Goal: Task Accomplishment & Management: Manage account settings

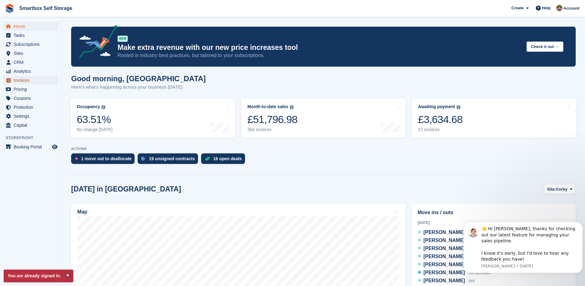
click at [32, 83] on span "Invoices" at bounding box center [32, 80] width 37 height 9
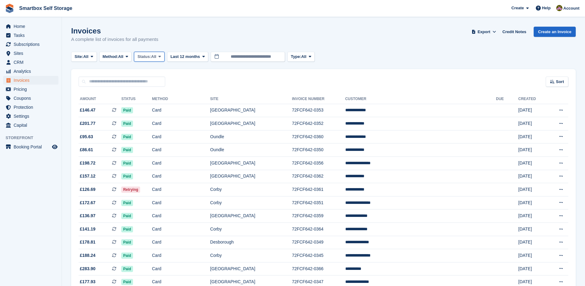
click at [151, 57] on span "Status:" at bounding box center [144, 57] width 14 height 6
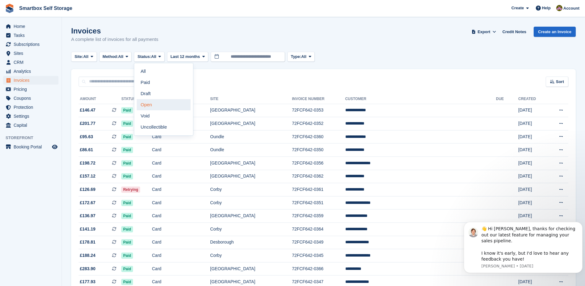
click at [157, 104] on link "Open" at bounding box center [164, 104] width 54 height 11
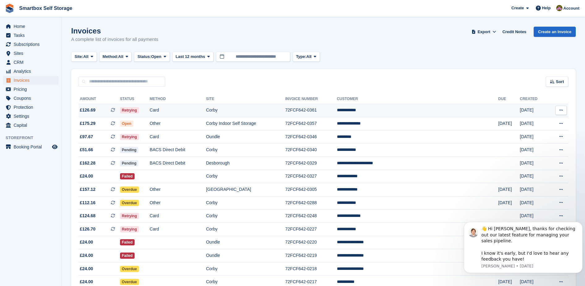
click at [180, 112] on td "Card" at bounding box center [178, 110] width 56 height 13
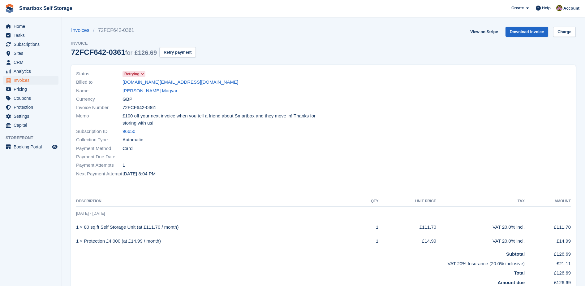
click at [180, 43] on span "Invoice" at bounding box center [133, 43] width 125 height 6
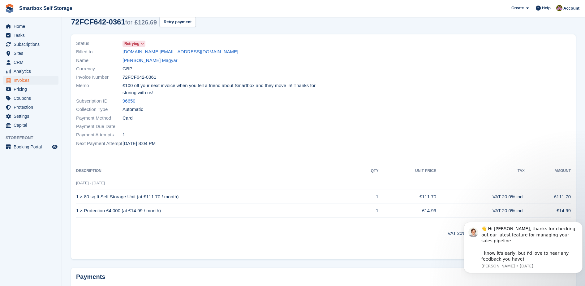
scroll to position [31, 0]
click at [183, 20] on button "Retry payment" at bounding box center [177, 21] width 37 height 10
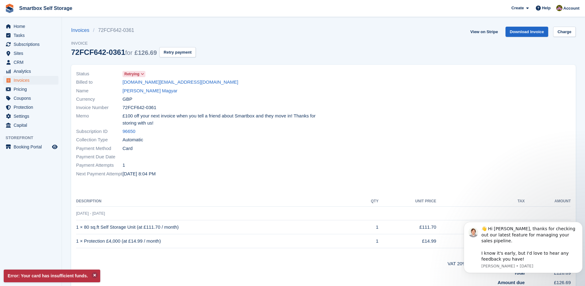
scroll to position [0, 0]
click at [146, 91] on link "Bence Magyar" at bounding box center [150, 90] width 55 height 7
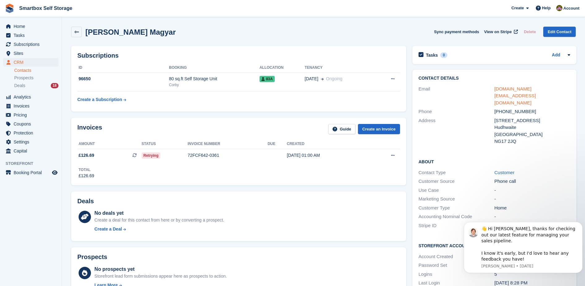
drag, startPoint x: 534, startPoint y: 102, endPoint x: 501, endPoint y: 91, distance: 34.6
click at [501, 91] on div "Contact Details Email bencemagyar.uk@gmail.com Phone +447300324766 Address 27 C…" at bounding box center [494, 111] width 164 height 82
click at [547, 131] on div "[GEOGRAPHIC_DATA]" at bounding box center [532, 134] width 76 height 7
drag, startPoint x: 534, startPoint y: 94, endPoint x: 489, endPoint y: 100, distance: 45.5
click at [489, 107] on div "Phone +447300324766" at bounding box center [495, 111] width 152 height 9
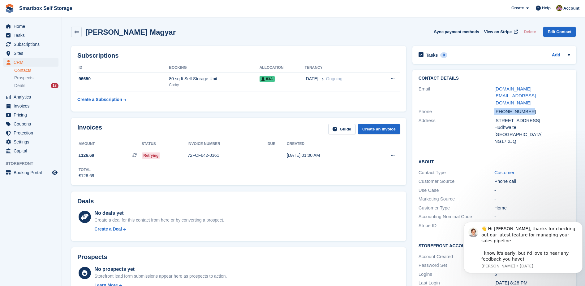
copy div "+447300324766"
click at [77, 30] on icon at bounding box center [76, 32] width 5 height 5
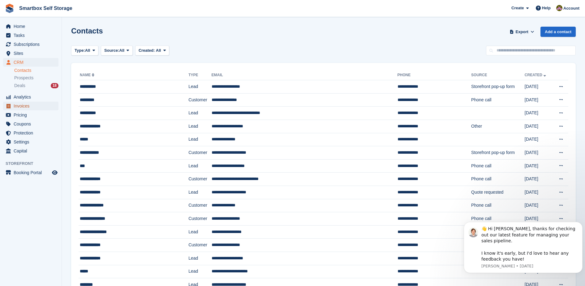
click at [41, 105] on span "Invoices" at bounding box center [32, 105] width 37 height 9
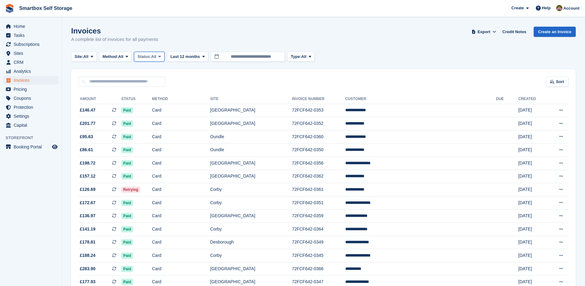
click at [145, 56] on span "Status:" at bounding box center [144, 57] width 14 height 6
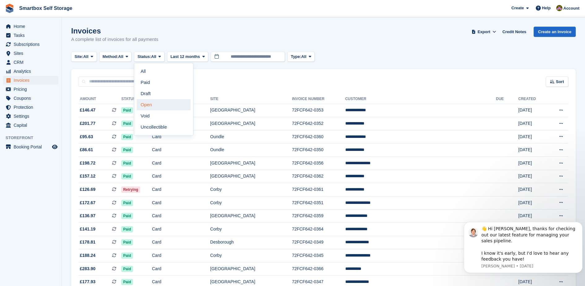
click at [156, 109] on link "Open" at bounding box center [164, 104] width 54 height 11
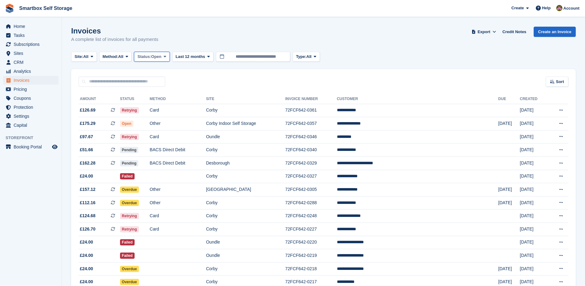
click at [154, 60] on button "Status: Open" at bounding box center [152, 57] width 36 height 10
click at [160, 106] on link "Open" at bounding box center [164, 104] width 54 height 11
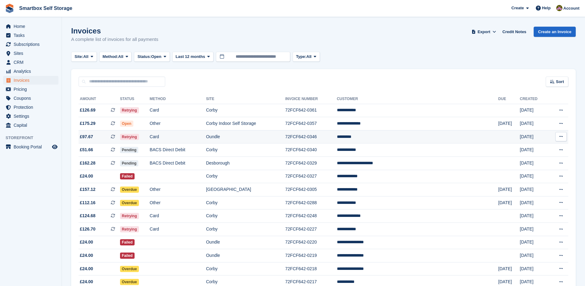
click at [188, 137] on td "Card" at bounding box center [178, 136] width 56 height 13
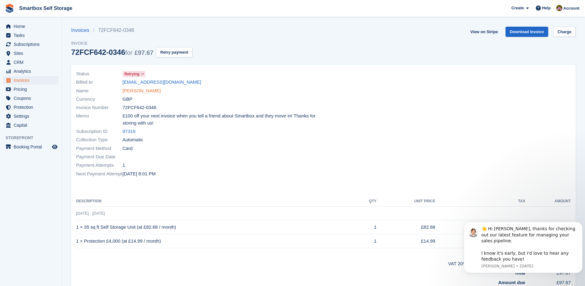
click at [136, 92] on link "[PERSON_NAME]" at bounding box center [142, 90] width 38 height 7
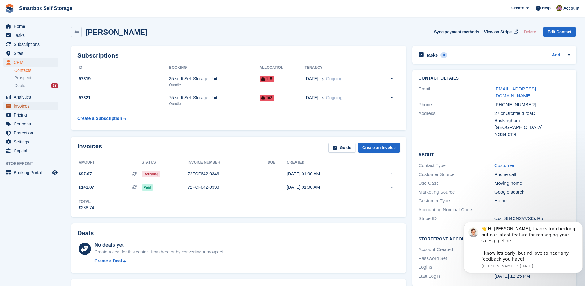
click at [47, 105] on span "Invoices" at bounding box center [32, 105] width 37 height 9
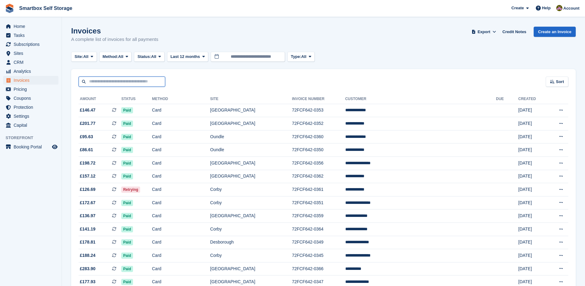
click at [116, 84] on input "text" at bounding box center [122, 81] width 87 height 10
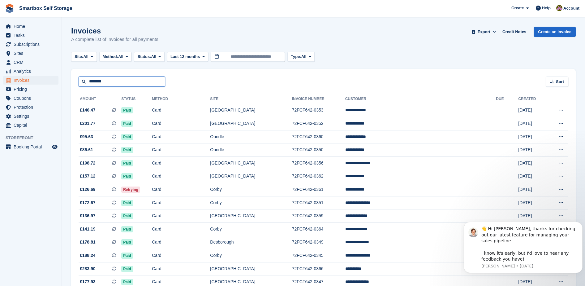
type input "********"
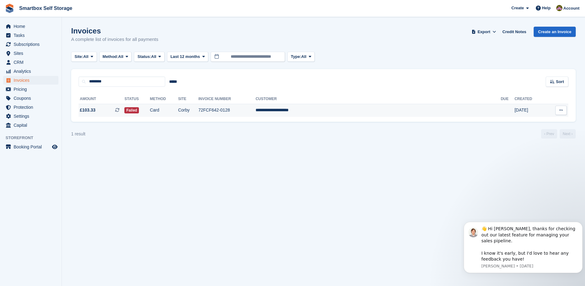
click at [178, 106] on td "Card" at bounding box center [164, 110] width 28 height 13
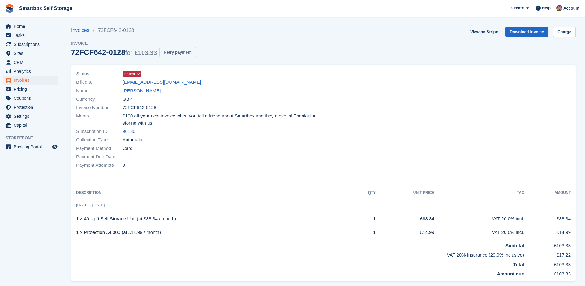
click at [177, 53] on button "Retry payment" at bounding box center [177, 52] width 37 height 10
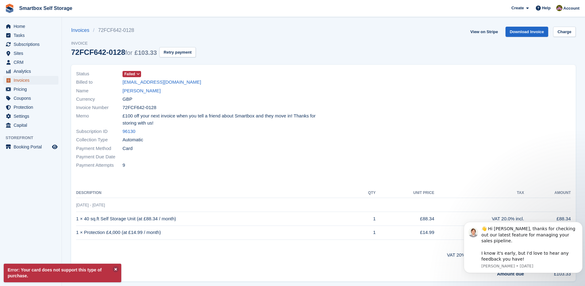
click at [36, 81] on span "Invoices" at bounding box center [32, 80] width 37 height 9
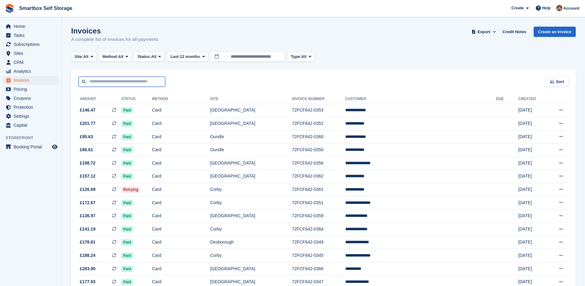
click at [135, 85] on input "text" at bounding box center [122, 81] width 87 height 10
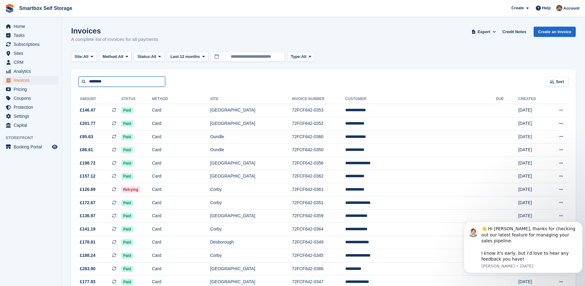
type input "********"
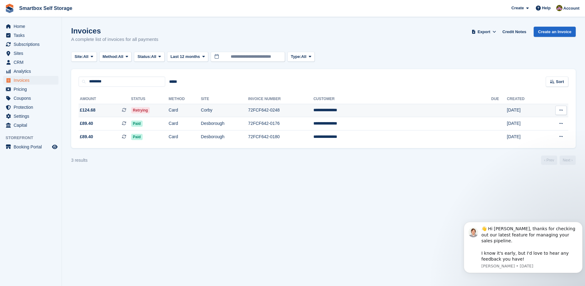
click at [169, 112] on td "Retrying" at bounding box center [150, 110] width 38 height 13
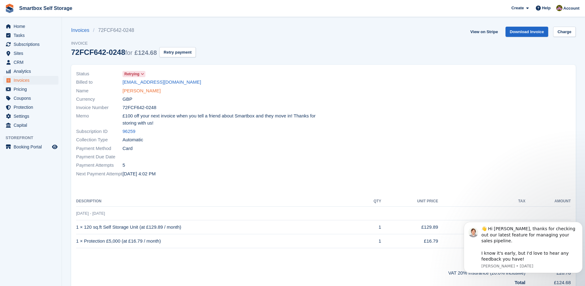
click at [146, 92] on link "[PERSON_NAME]" at bounding box center [142, 90] width 38 height 7
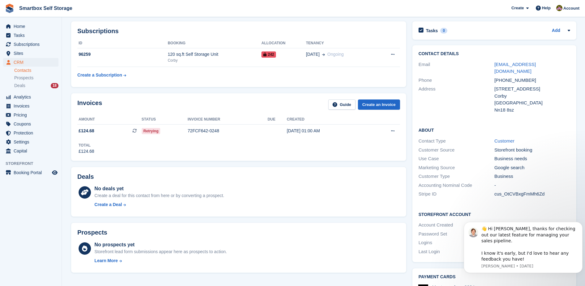
scroll to position [13, 0]
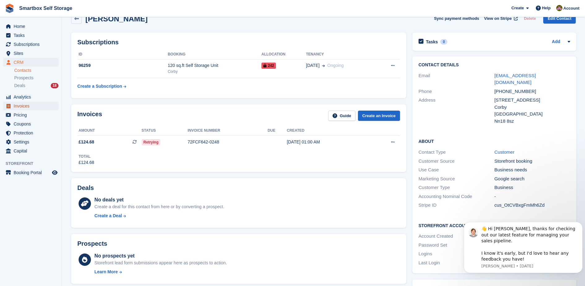
click at [22, 105] on span "Invoices" at bounding box center [32, 105] width 37 height 9
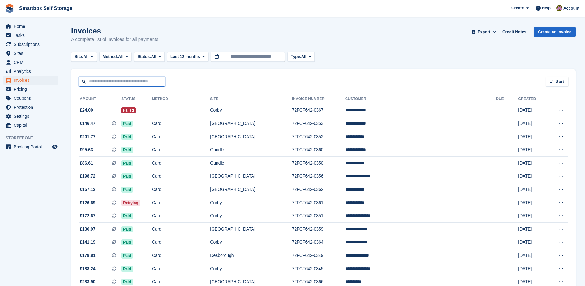
click at [123, 84] on input "text" at bounding box center [122, 81] width 87 height 10
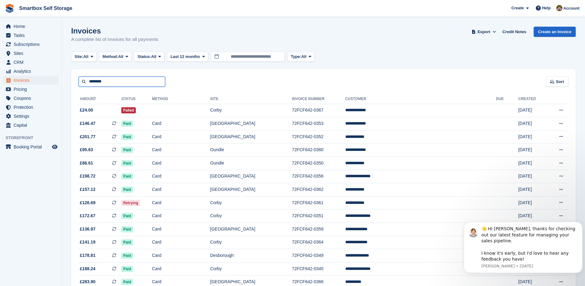
type input "********"
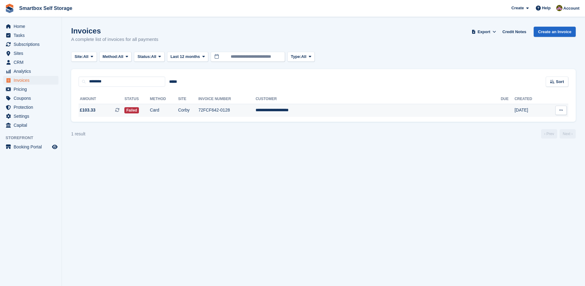
click at [256, 108] on td "72FCF642-0128" at bounding box center [226, 110] width 57 height 13
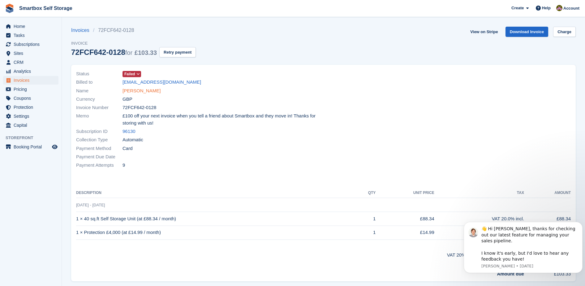
click at [161, 91] on link "[PERSON_NAME]" at bounding box center [142, 90] width 38 height 7
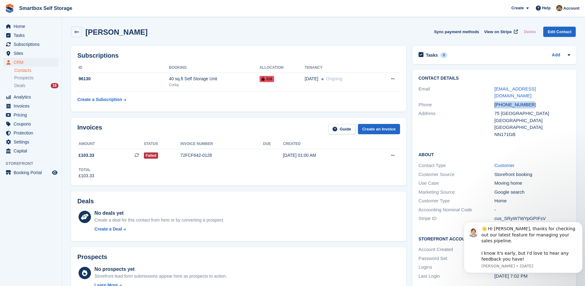
drag, startPoint x: 532, startPoint y: 101, endPoint x: 489, endPoint y: 100, distance: 43.3
click at [489, 100] on div "Phone [PHONE_NUMBER]" at bounding box center [495, 104] width 152 height 9
copy div "[PHONE_NUMBER]"
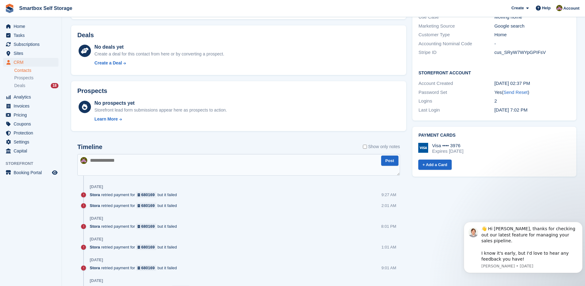
scroll to position [167, 0]
click at [232, 162] on textarea at bounding box center [238, 164] width 323 height 22
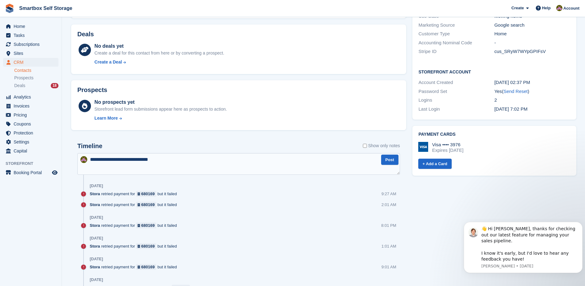
type textarea "**********"
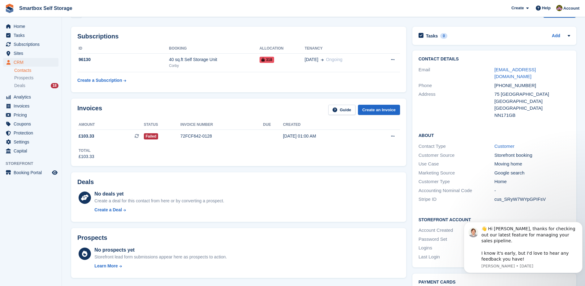
scroll to position [17, 0]
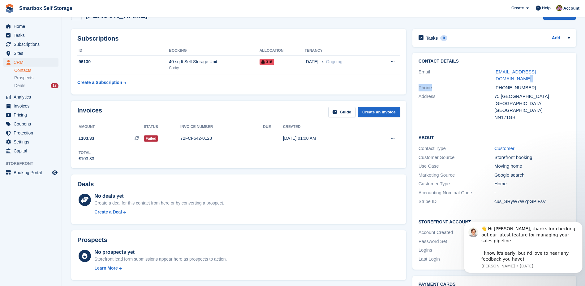
drag, startPoint x: 559, startPoint y: 75, endPoint x: 480, endPoint y: 81, distance: 78.5
click at [480, 81] on div "Contact Details Email [EMAIL_ADDRESS][DOMAIN_NAME] Phone [PHONE_NUMBER] Address…" at bounding box center [494, 90] width 164 height 75
click at [504, 72] on link "[EMAIL_ADDRESS][DOMAIN_NAME]" at bounding box center [514, 75] width 41 height 12
click at [536, 71] on link "[EMAIL_ADDRESS][DOMAIN_NAME]" at bounding box center [514, 75] width 41 height 12
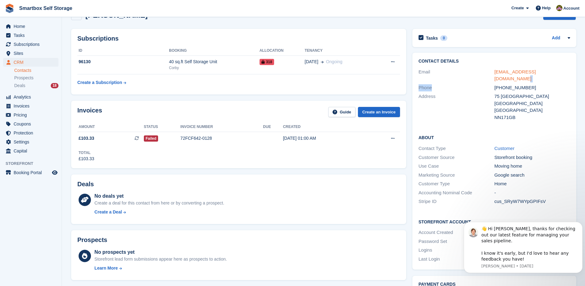
click at [536, 71] on link "[EMAIL_ADDRESS][DOMAIN_NAME]" at bounding box center [514, 75] width 41 height 12
drag, startPoint x: 491, startPoint y: 73, endPoint x: 561, endPoint y: 74, distance: 70.5
click at [561, 74] on div "Email [EMAIL_ADDRESS][DOMAIN_NAME]" at bounding box center [495, 75] width 152 height 16
copy div "[EMAIL_ADDRESS][DOMAIN_NAME]"
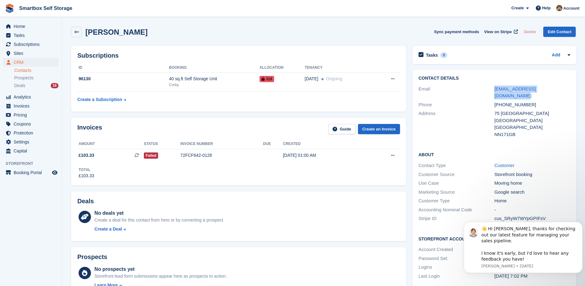
drag, startPoint x: 188, startPoint y: 29, endPoint x: 103, endPoint y: 27, distance: 85.4
click at [103, 27] on div "[PERSON_NAME] Sync payment methods View on Stripe Delete Edit Contact" at bounding box center [323, 32] width 505 height 11
click at [101, 33] on h2 "[PERSON_NAME]" at bounding box center [116, 32] width 62 height 8
drag, startPoint x: 101, startPoint y: 32, endPoint x: 180, endPoint y: 39, distance: 79.7
click at [180, 39] on div "[PERSON_NAME] Sync payment methods View on Stripe Delete Edit Contact" at bounding box center [323, 33] width 511 height 19
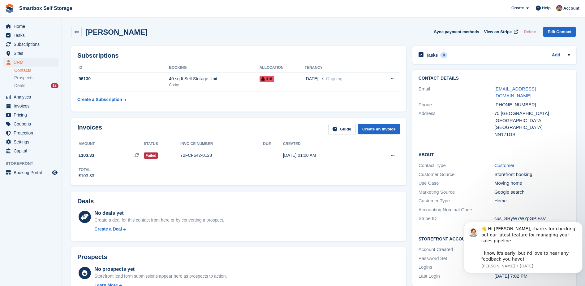
copy h2 "[PERSON_NAME]"
click at [28, 104] on span "Invoices" at bounding box center [32, 105] width 37 height 9
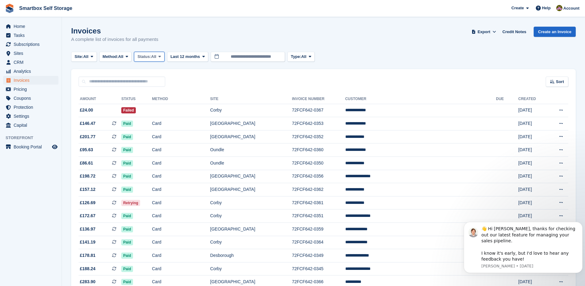
click at [157, 58] on span "All" at bounding box center [153, 57] width 5 height 6
click at [163, 103] on link "Open" at bounding box center [164, 104] width 54 height 11
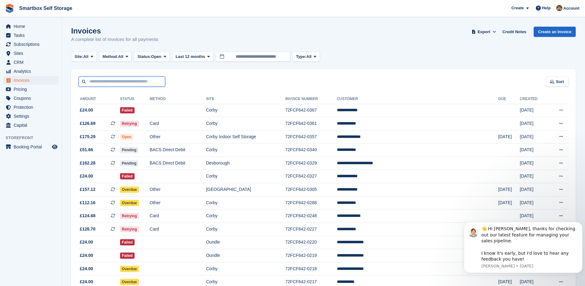
click at [132, 78] on input "text" at bounding box center [122, 81] width 87 height 10
type input "*****"
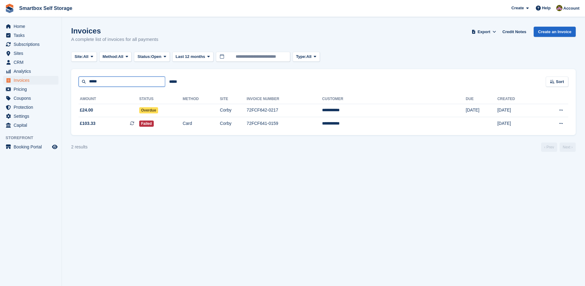
click at [132, 78] on input "*****" at bounding box center [122, 81] width 87 height 10
type input "*"
type input "******"
